Goal: Task Accomplishment & Management: Use online tool/utility

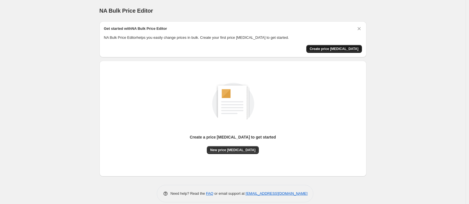
click at [340, 50] on span "Create price [MEDICAL_DATA]" at bounding box center [334, 49] width 49 height 5
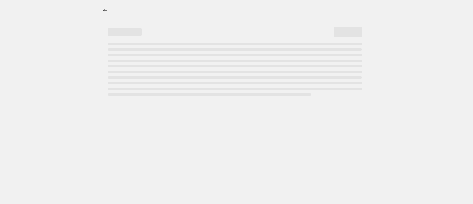
select select "percentage"
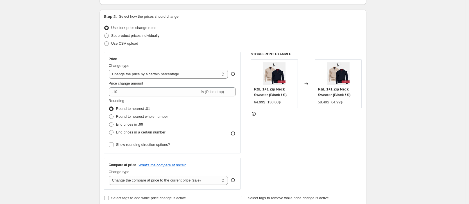
scroll to position [69, 0]
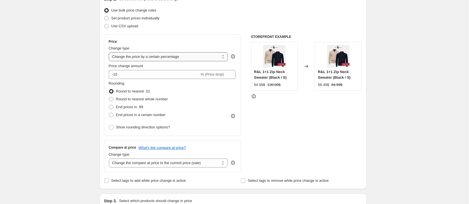
click at [163, 56] on select "Change the price to a certain amount Change the price by a certain amount Chang…" at bounding box center [169, 56] width 120 height 9
click at [126, 107] on span "End prices in .99" at bounding box center [129, 107] width 27 height 4
click at [109, 105] on input "End prices in .99" at bounding box center [109, 105] width 0 height 0
radio input "true"
click at [134, 98] on span "Round to nearest whole number" at bounding box center [142, 99] width 52 height 4
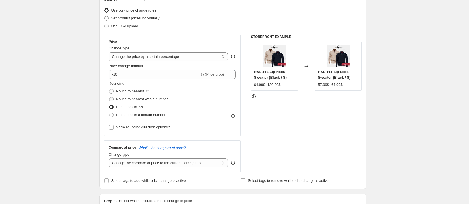
click at [109, 97] on input "Round to nearest whole number" at bounding box center [109, 97] width 0 height 0
radio input "true"
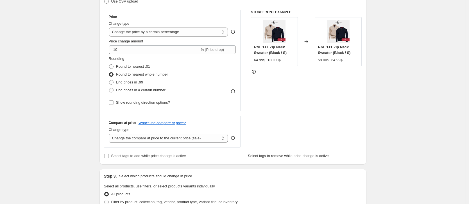
scroll to position [155, 0]
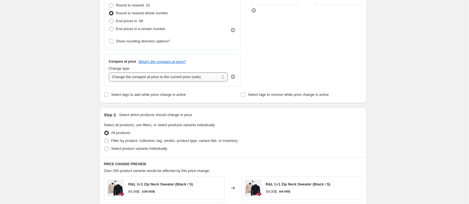
click at [192, 78] on select "Change the compare at price to the current price (sale) Change the compare at p…" at bounding box center [169, 77] width 120 height 9
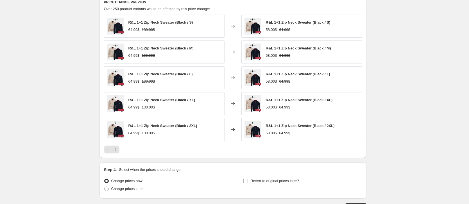
scroll to position [162, 0]
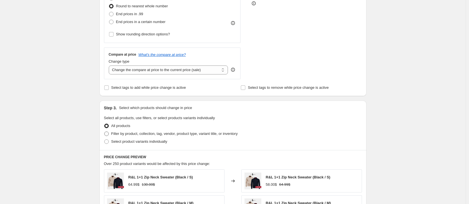
click at [175, 134] on span "Filter by product, collection, tag, vendor, product type, variant title, or inv…" at bounding box center [174, 134] width 127 height 4
click at [105, 132] on input "Filter by product, collection, tag, vendor, product type, variant title, or inv…" at bounding box center [104, 132] width 0 height 0
radio input "true"
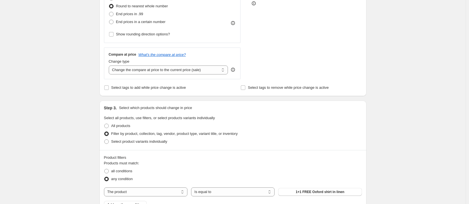
click at [175, 134] on span "Filter by product, collection, tag, vendor, product type, variant title, or inv…" at bounding box center [174, 134] width 127 height 4
click at [105, 132] on input "Filter by product, collection, tag, vendor, product type, variant title, or inv…" at bounding box center [104, 132] width 0 height 0
click at [156, 143] on span "Select product variants individually" at bounding box center [139, 142] width 56 height 4
click at [105, 140] on input "Select product variants individually" at bounding box center [104, 140] width 0 height 0
radio input "true"
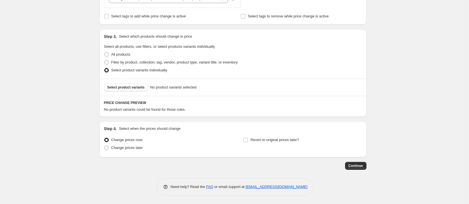
scroll to position [4, 0]
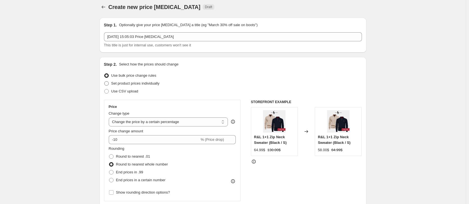
click at [159, 85] on span "Set product prices individually" at bounding box center [135, 83] width 48 height 4
click at [105, 82] on input "Set product prices individually" at bounding box center [104, 81] width 0 height 0
radio input "true"
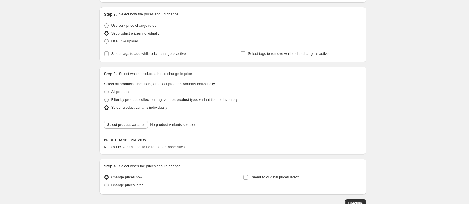
scroll to position [6, 0]
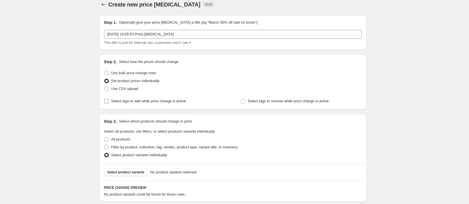
click at [166, 101] on span "Select tags to add while price change is active" at bounding box center [148, 101] width 75 height 4
click at [109, 101] on input "Select tags to add while price change is active" at bounding box center [106, 101] width 5 height 5
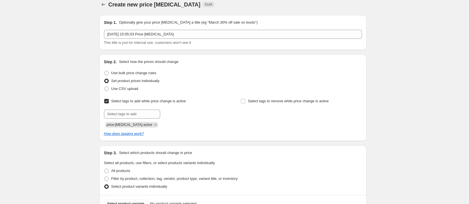
click at [166, 101] on span "Select tags to add while price change is active" at bounding box center [148, 101] width 75 height 4
click at [109, 101] on input "Select tags to add while price change is active" at bounding box center [106, 101] width 5 height 5
checkbox input "false"
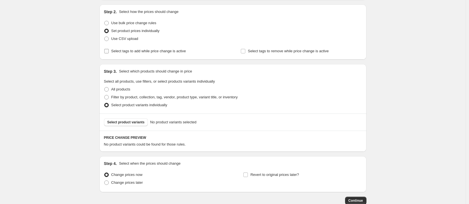
scroll to position [57, 0]
click at [145, 118] on button "Select product variants" at bounding box center [126, 122] width 44 height 8
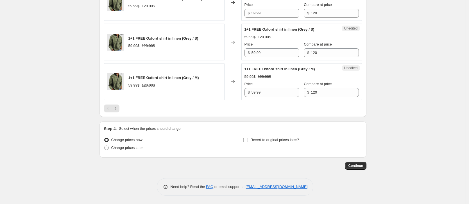
scroll to position [660, 0]
